Goal: Transaction & Acquisition: Purchase product/service

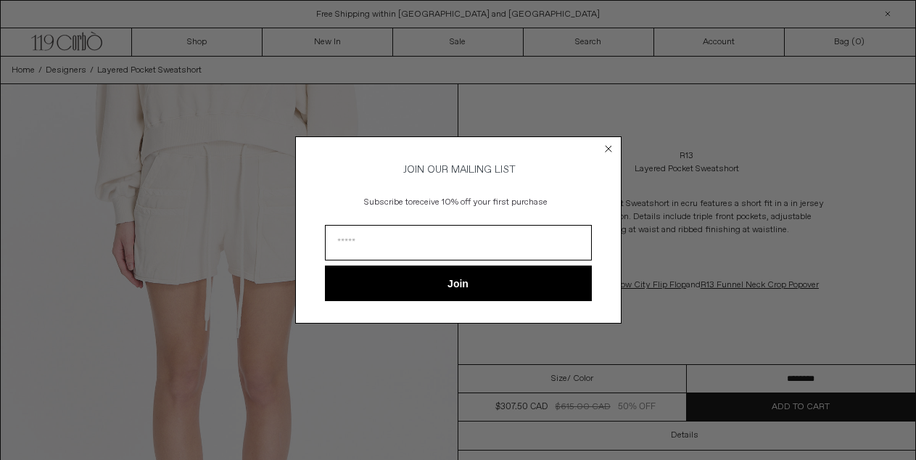
click at [607, 147] on icon "Close dialog" at bounding box center [609, 149] width 6 height 6
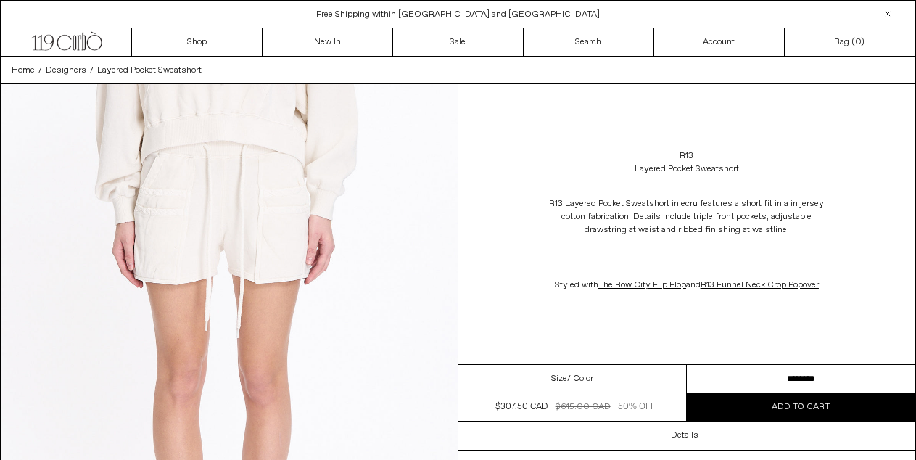
drag, startPoint x: 608, startPoint y: 145, endPoint x: 697, endPoint y: 83, distance: 108.9
click at [607, 163] on icon "Close dialog" at bounding box center [608, 170] width 15 height 15
click at [583, 99] on div "Close dialog JOIN OUR MAILING LIST Subscribe to receive 10% off your first purc…" at bounding box center [458, 230] width 916 height 460
click at [652, 135] on div "R13 Layered Pocket Sweatshort R13 Layered Pocket Sweatshort in ecru features a …" at bounding box center [687, 224] width 458 height 280
click at [634, 306] on div "R13 Layered Pocket Sweatshort R13 Layered Pocket Sweatshort in ecru features a …" at bounding box center [687, 224] width 458 height 280
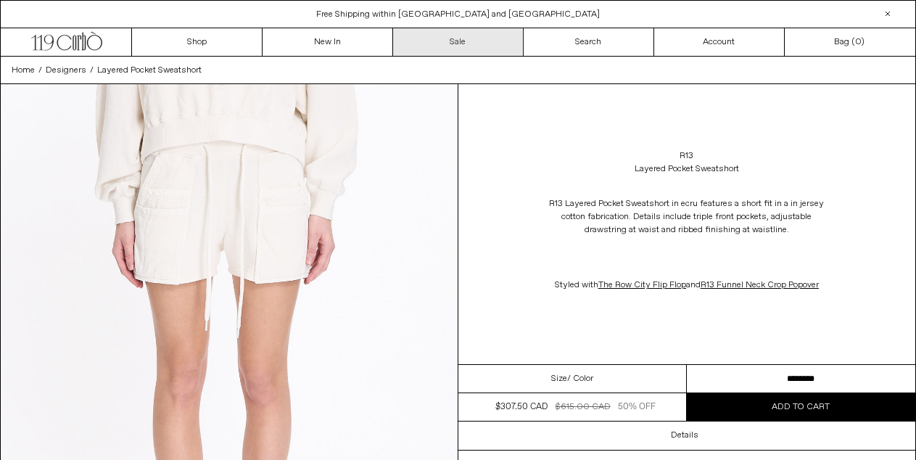
click at [610, 142] on div "R13 Layered Pocket Sweatshort" at bounding box center [687, 162] width 458 height 41
click at [459, 41] on link "Sale" at bounding box center [458, 42] width 131 height 28
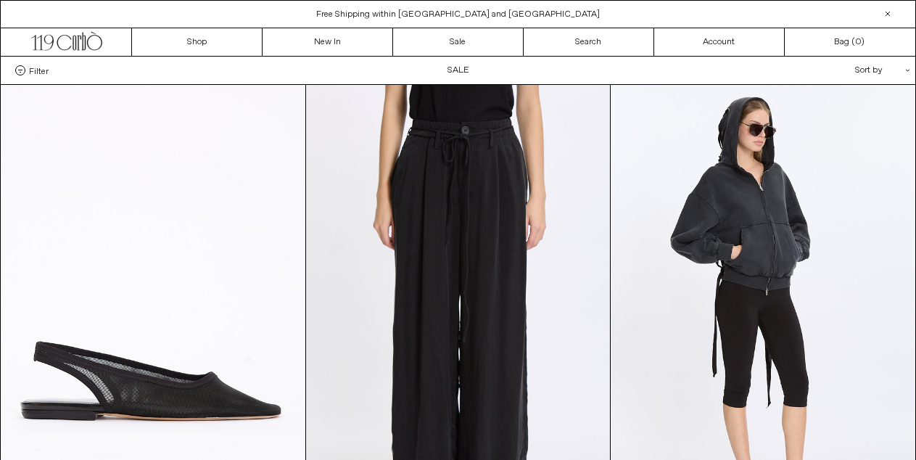
click at [41, 70] on span "Filter" at bounding box center [39, 70] width 20 height 10
click at [0, 0] on select "**********" at bounding box center [0, 0] width 0 height 0
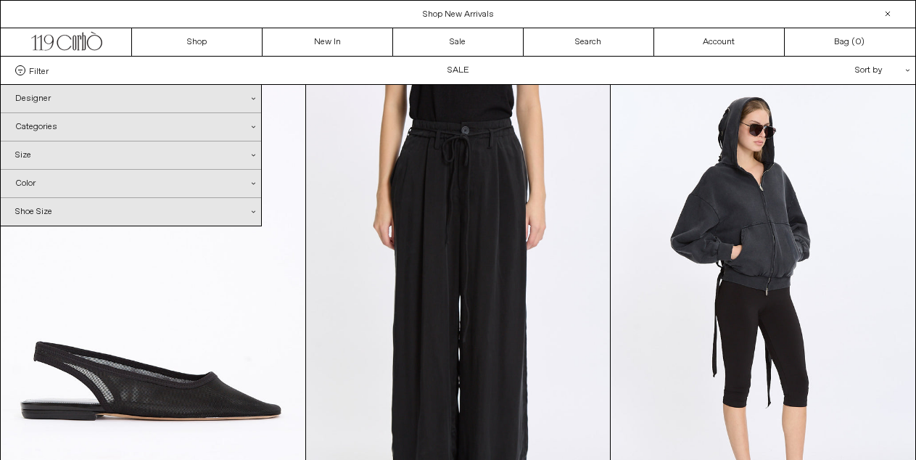
click at [45, 94] on div "Designer .cls-1{fill:#231f20}" at bounding box center [131, 99] width 260 height 28
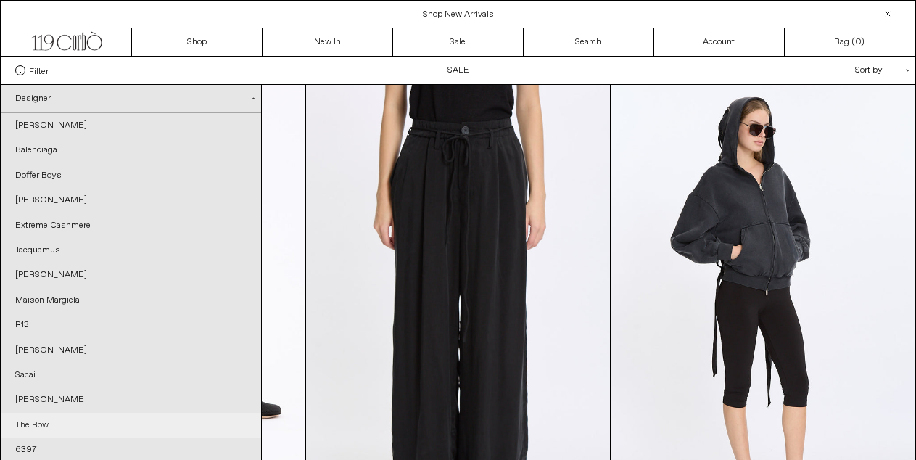
click at [42, 419] on link "The Row" at bounding box center [131, 425] width 260 height 25
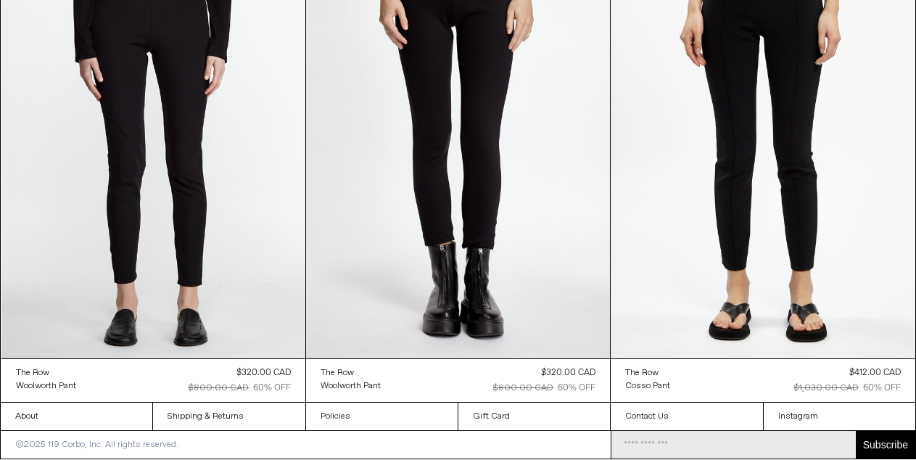
scroll to position [683, 0]
